Goal: Find specific page/section: Find specific page/section

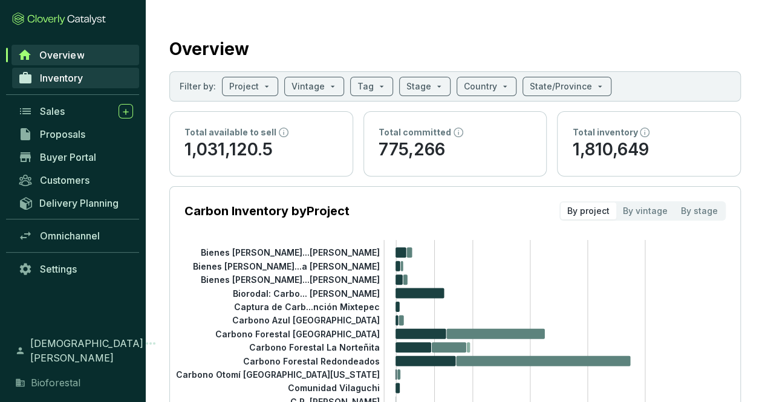
click at [85, 77] on link "Inventory" at bounding box center [75, 78] width 127 height 21
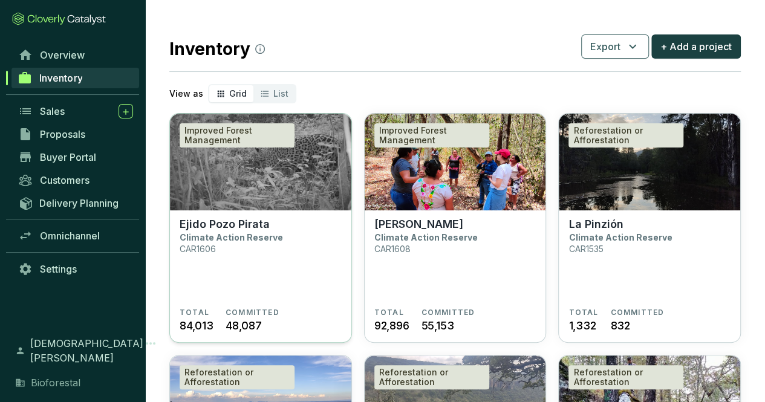
click at [267, 181] on img at bounding box center [260, 162] width 181 height 97
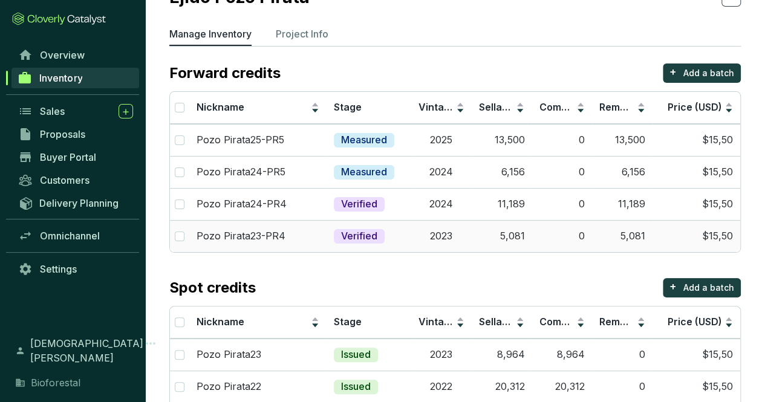
scroll to position [112, 0]
